Goal: Find specific page/section

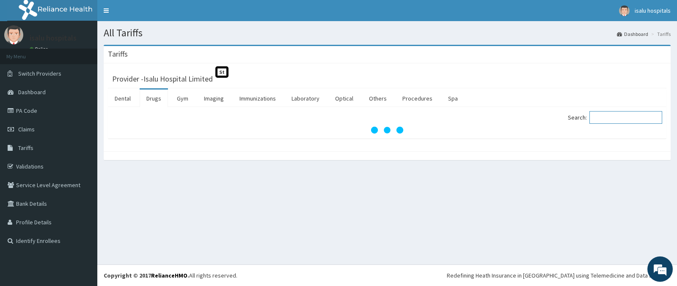
click at [611, 123] on input "Search:" at bounding box center [625, 117] width 73 height 13
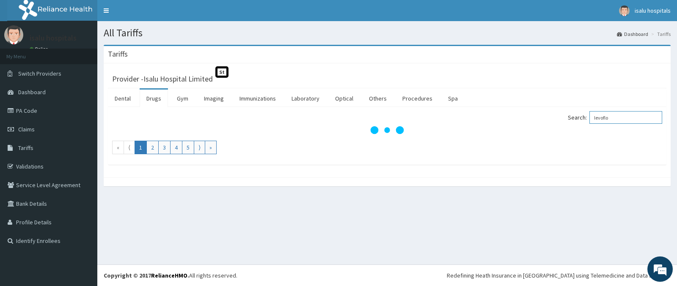
type input "levoflo"
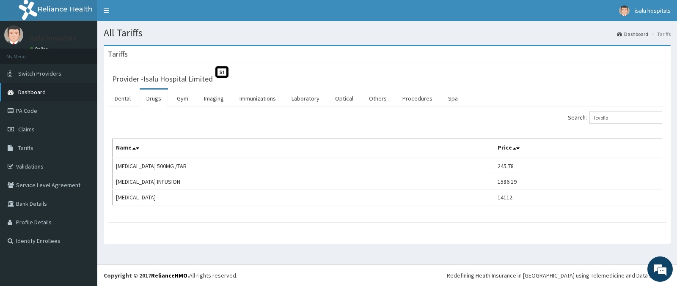
click at [62, 88] on link "Dashboard" at bounding box center [48, 92] width 97 height 19
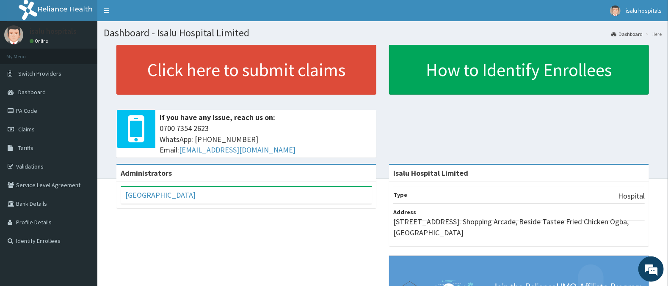
click at [633, 36] on link "Dashboard" at bounding box center [626, 33] width 31 height 7
